Goal: Browse casually

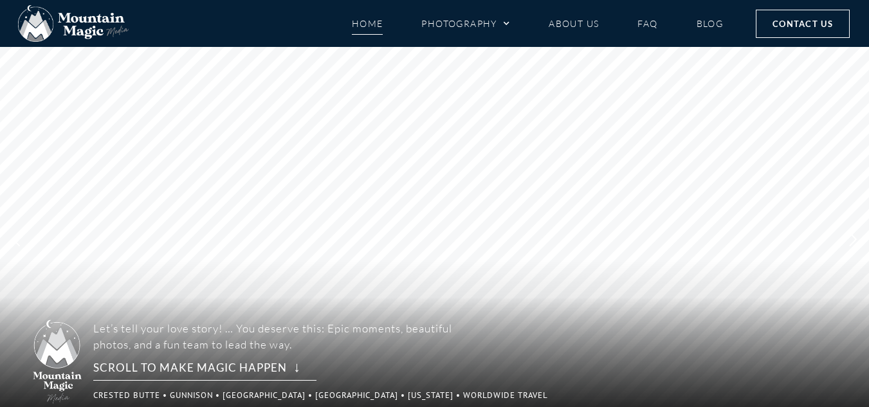
click at [25, 24] on img at bounding box center [73, 23] width 111 height 37
click at [42, 25] on img at bounding box center [73, 23] width 111 height 37
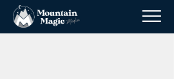
scroll to position [4225, 0]
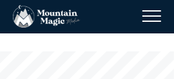
scroll to position [64, 0]
